Goal: Task Accomplishment & Management: Use online tool/utility

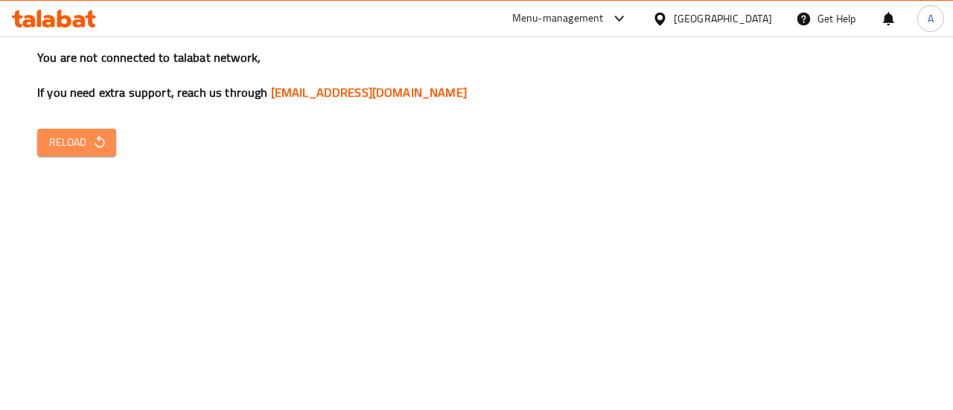
click at [86, 138] on span "Reload" at bounding box center [76, 142] width 55 height 19
click at [89, 144] on span "Reload" at bounding box center [76, 142] width 55 height 19
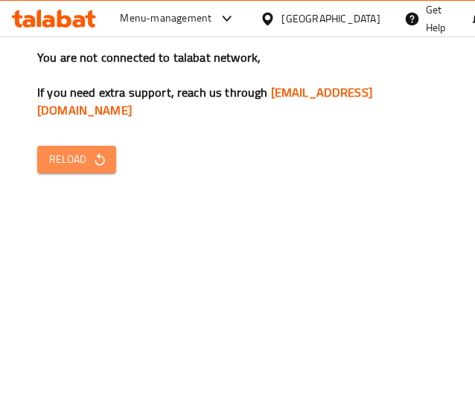
click at [92, 156] on icon "button" at bounding box center [99, 160] width 15 height 15
click at [72, 161] on span "Reload" at bounding box center [76, 159] width 55 height 19
click at [97, 167] on span "Reload" at bounding box center [76, 159] width 55 height 19
